Goal: Transaction & Acquisition: Book appointment/travel/reservation

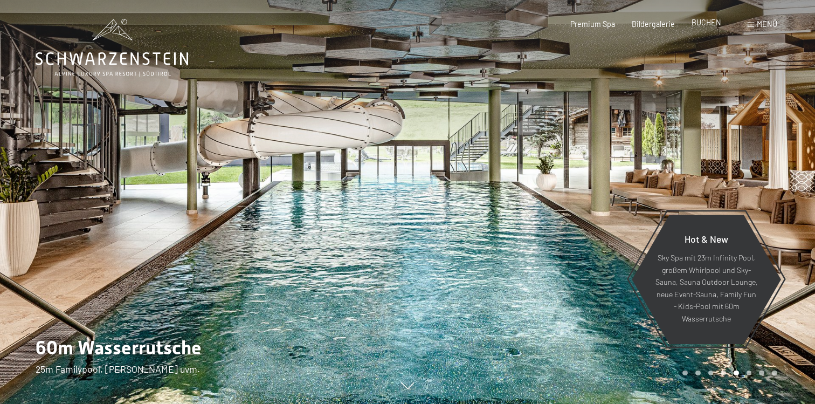
click at [706, 25] on span "BUCHEN" at bounding box center [707, 22] width 30 height 9
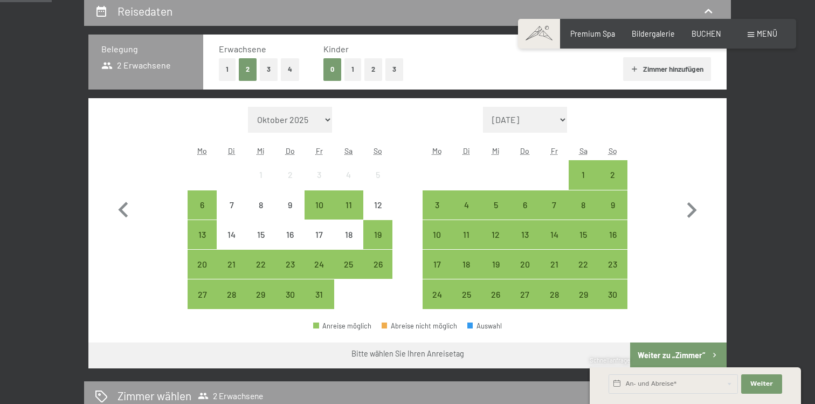
scroll to position [238, 0]
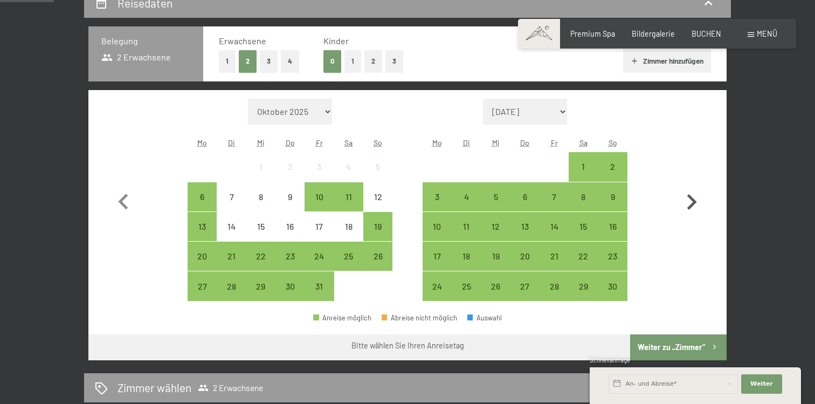
click at [691, 197] on icon "button" at bounding box center [692, 202] width 10 height 16
select select "2025-11-01"
select select "2025-12-01"
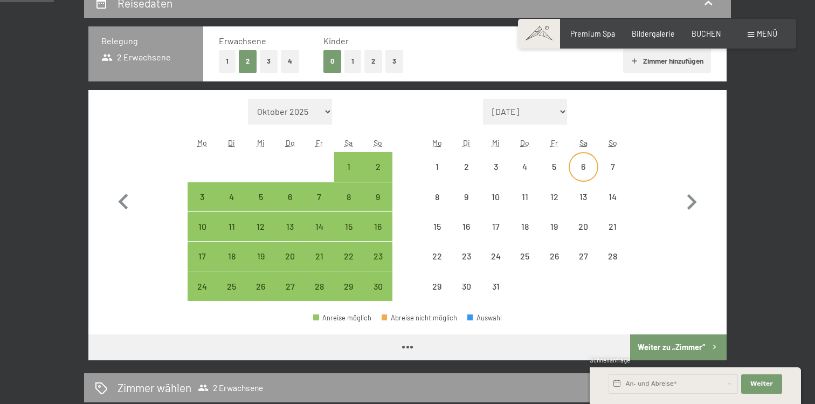
select select "2025-11-01"
select select "2025-12-01"
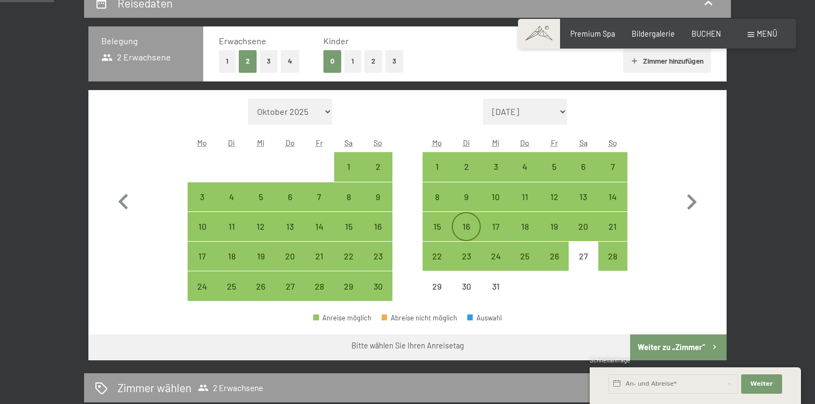
click at [471, 224] on div "16" at bounding box center [466, 235] width 27 height 27
select select "2025-11-01"
select select "2025-12-01"
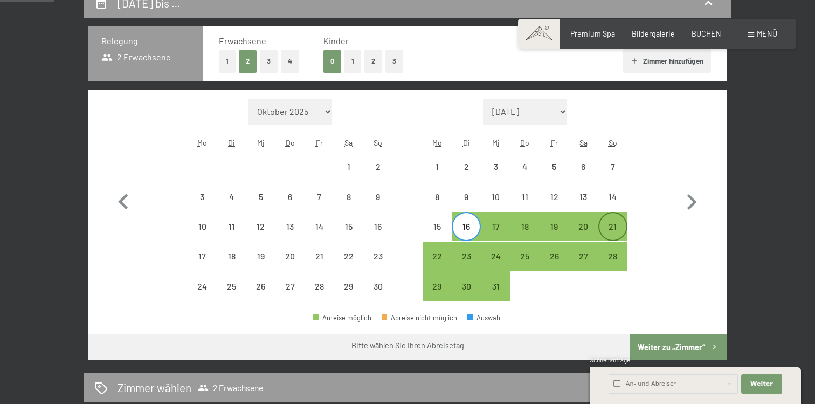
click at [614, 226] on div "21" at bounding box center [613, 235] width 27 height 27
select select "2025-11-01"
select select "2025-12-01"
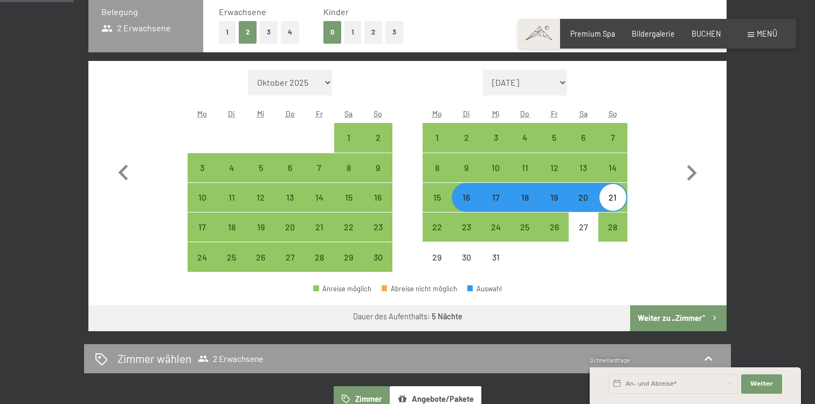
scroll to position [270, 0]
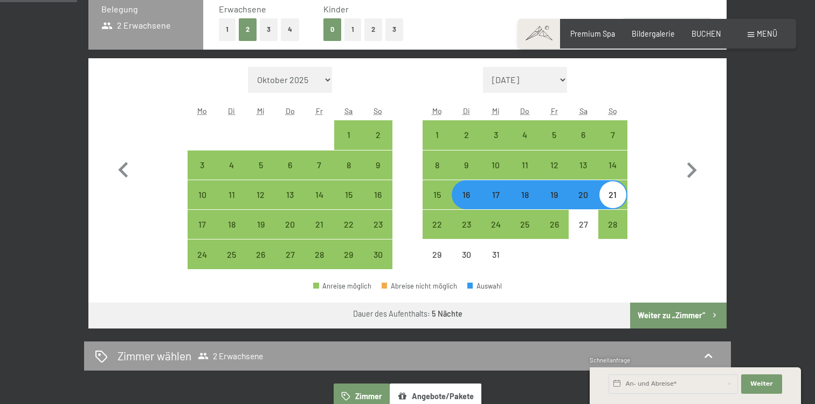
click at [702, 313] on button "Weiter zu „Zimmer“" at bounding box center [678, 315] width 97 height 26
select select "2025-11-01"
select select "2025-12-01"
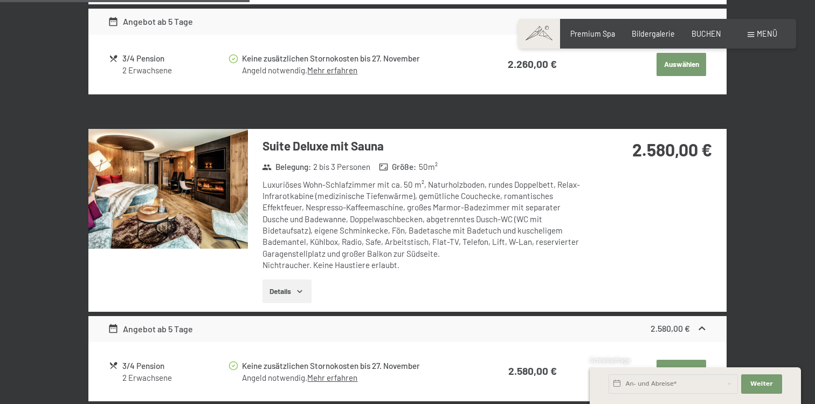
scroll to position [771, 0]
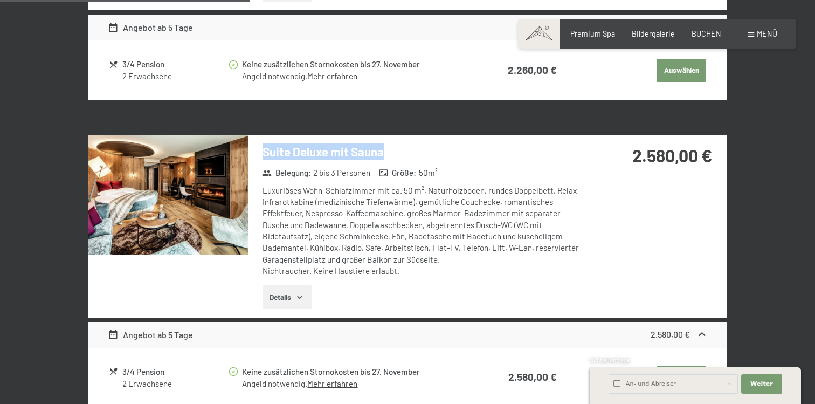
drag, startPoint x: 264, startPoint y: 147, endPoint x: 482, endPoint y: 148, distance: 217.8
click at [482, 148] on h3 "Suite Deluxe mit Sauna" at bounding box center [423, 151] width 321 height 17
click at [539, 207] on div "Luxuriöses Wohn-Schlafzimmer mit ca. 50 m², Naturholzboden, rundes Doppelbett, …" at bounding box center [423, 231] width 321 height 92
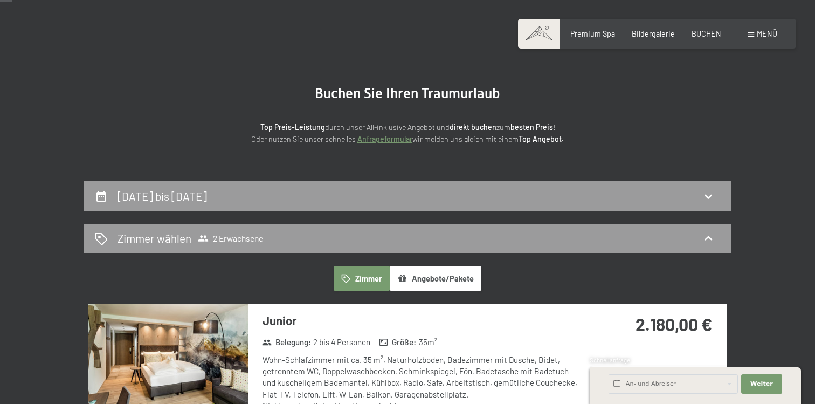
scroll to position [0, 0]
